Goal: Transaction & Acquisition: Purchase product/service

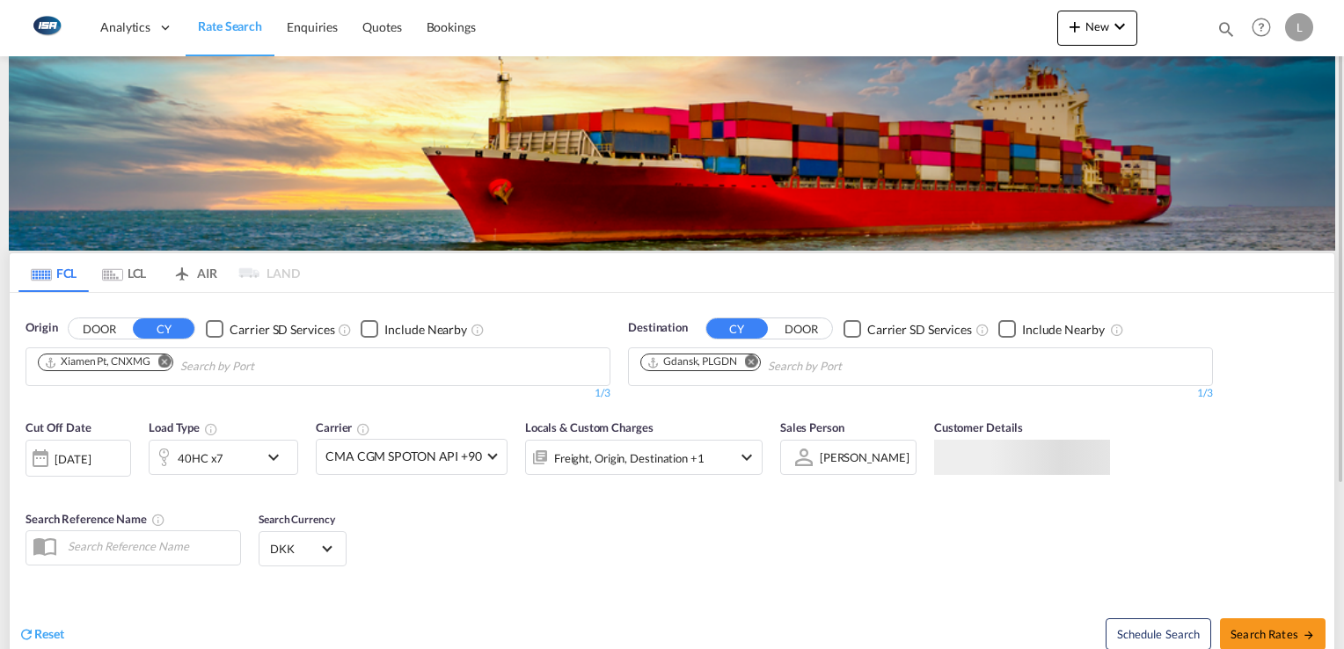
click at [164, 360] on md-icon "Remove" at bounding box center [164, 361] width 13 height 13
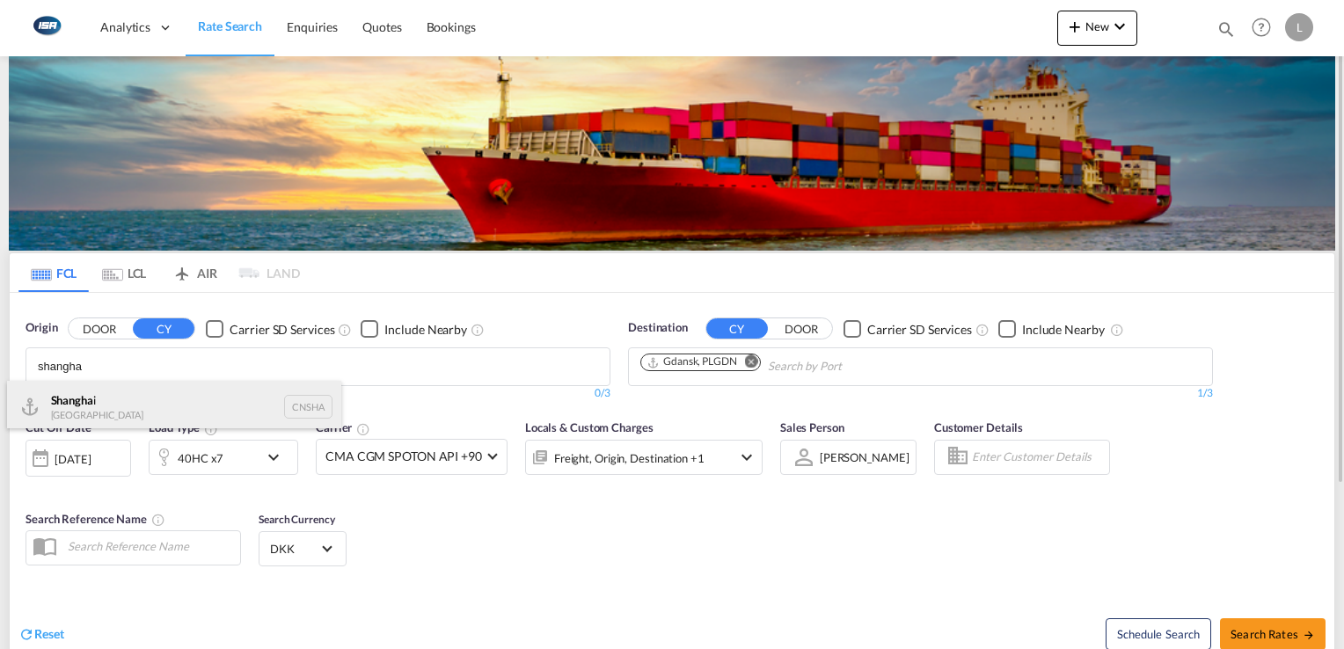
type input "shangha"
click at [100, 398] on div "Shangha i [GEOGRAPHIC_DATA] CNSHA" at bounding box center [174, 407] width 334 height 53
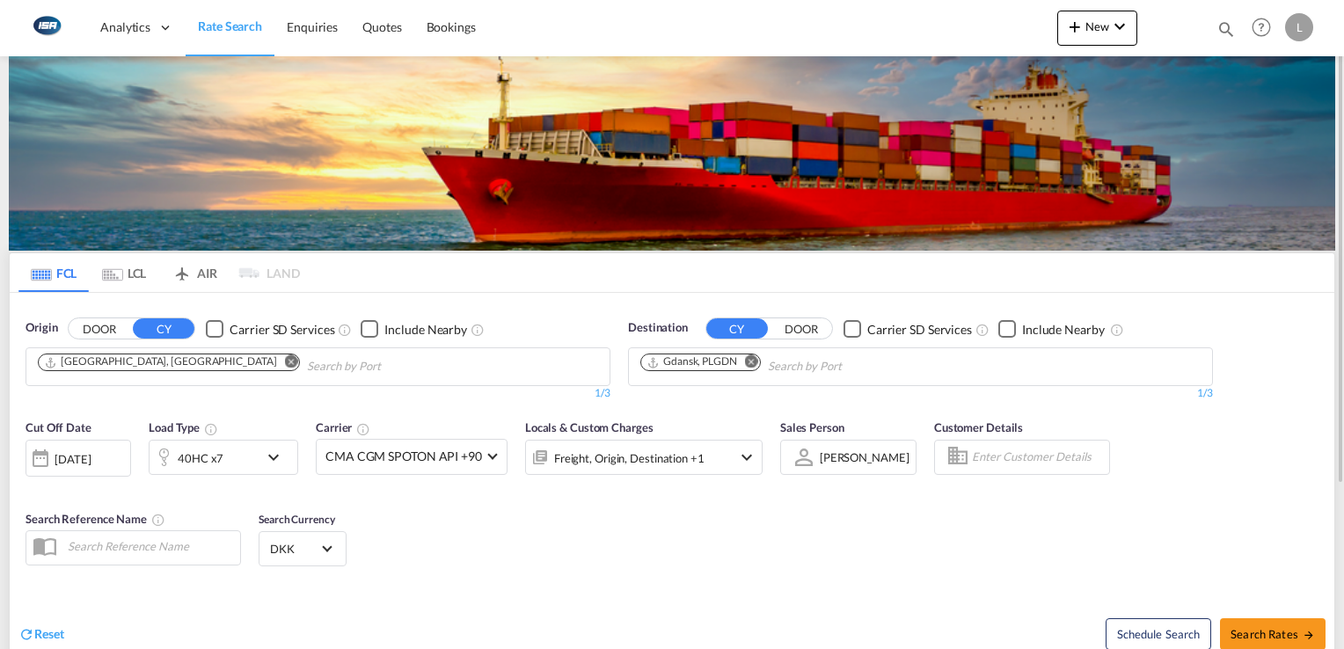
click at [752, 361] on md-icon "Remove" at bounding box center [751, 361] width 13 height 13
click at [744, 368] on input "Chips input." at bounding box center [724, 367] width 167 height 28
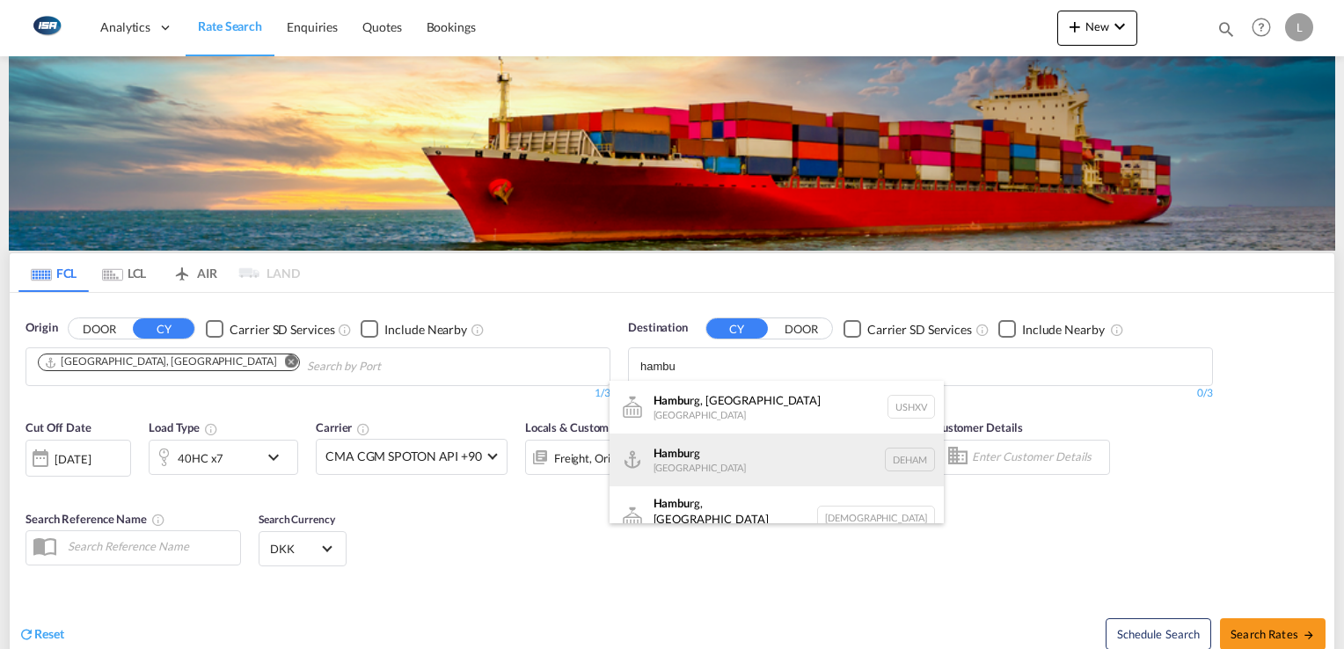
type input "hambu"
click at [702, 451] on div "Hambu rg [GEOGRAPHIC_DATA] [GEOGRAPHIC_DATA]" at bounding box center [777, 460] width 334 height 53
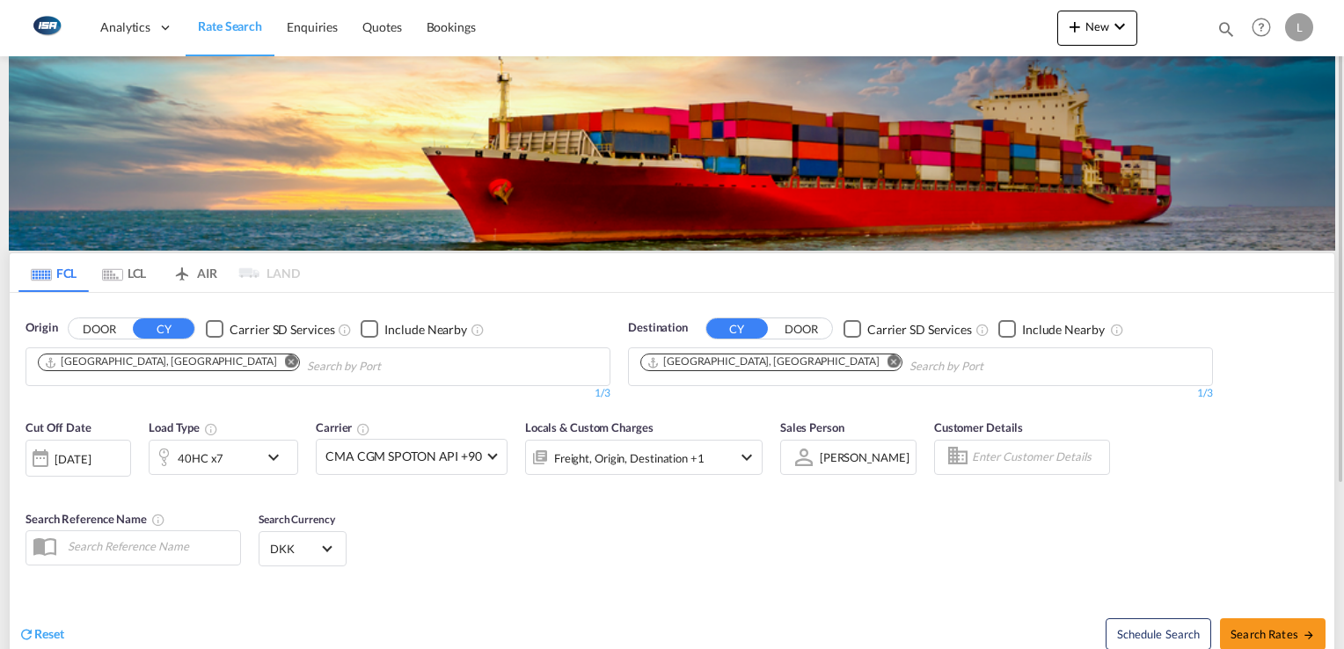
click at [270, 455] on md-icon "icon-chevron-down" at bounding box center [278, 457] width 30 height 21
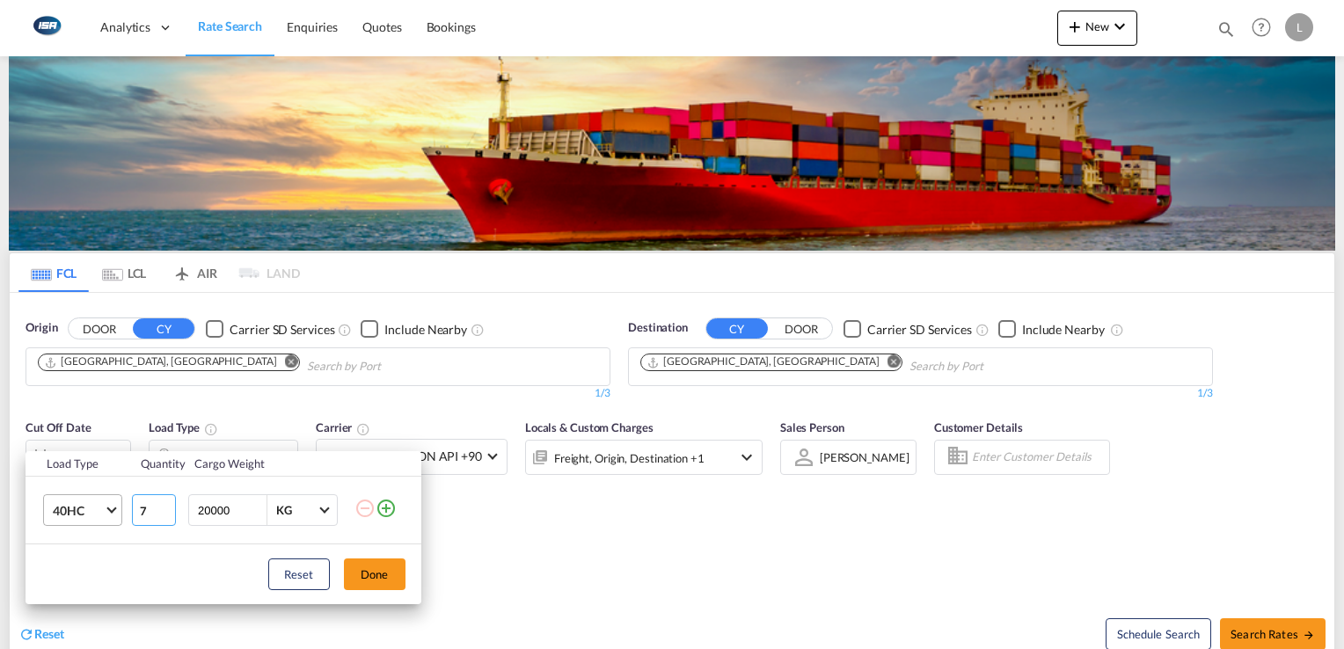
drag, startPoint x: 144, startPoint y: 511, endPoint x: 106, endPoint y: 513, distance: 38.8
click at [106, 513] on tr "40HC 20GP 40GP 40HC 45HC 20RE 40RE 40HR 20OT 40OT 20FR 40FR 40NR 20NR 45S 20TK …" at bounding box center [224, 511] width 396 height 68
type input "1"
click at [373, 568] on button "Done" at bounding box center [375, 575] width 62 height 32
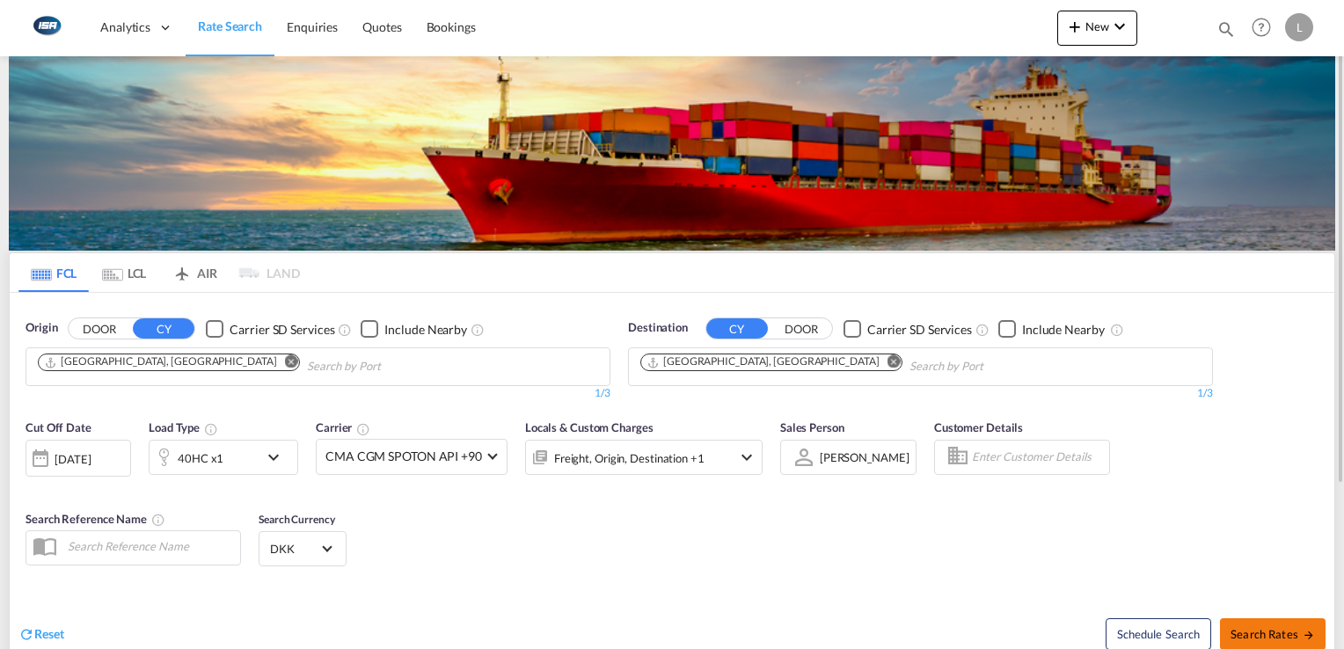
click at [1254, 629] on span "Search Rates" at bounding box center [1273, 634] width 84 height 14
type input "CNSHA to DEHAM / [DATE]"
